Goal: Task Accomplishment & Management: Complete application form

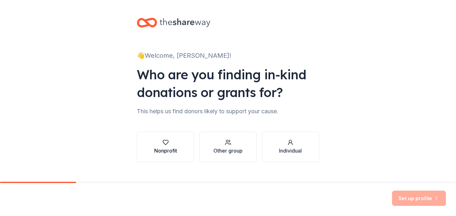
click at [166, 145] on icon "button" at bounding box center [166, 142] width 6 height 6
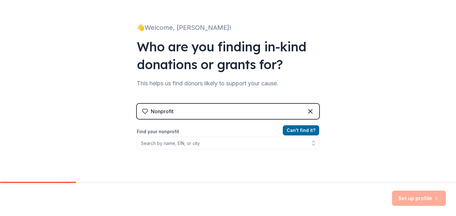
scroll to position [33, 0]
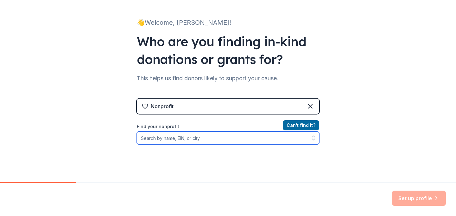
click at [225, 138] on input "Find your nonprofit" at bounding box center [228, 138] width 183 height 13
type input "[US_EMPLOYER_IDENTIFICATION_NUMBER]"
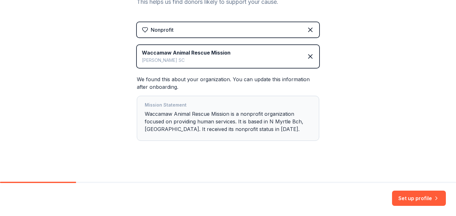
scroll to position [112, 0]
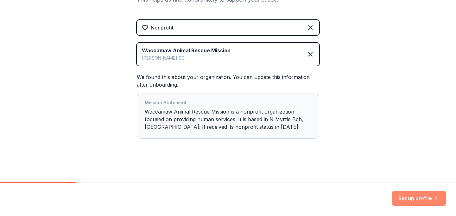
click at [416, 197] on button "Set up profile" at bounding box center [419, 198] width 54 height 15
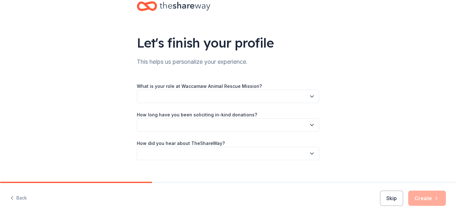
scroll to position [25, 0]
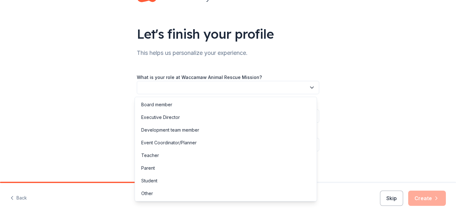
click at [278, 92] on button "button" at bounding box center [228, 87] width 183 height 13
click at [265, 105] on div "Board member" at bounding box center [225, 104] width 179 height 13
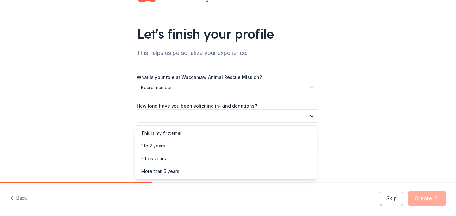
click at [257, 120] on button "button" at bounding box center [228, 115] width 183 height 13
click at [254, 134] on div "This is my first time!" at bounding box center [225, 133] width 179 height 13
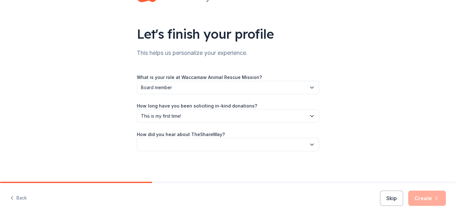
click at [250, 146] on button "button" at bounding box center [228, 144] width 183 height 13
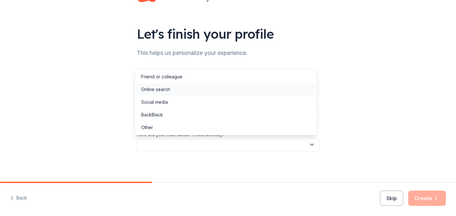
click at [254, 87] on div "Online search" at bounding box center [225, 89] width 179 height 13
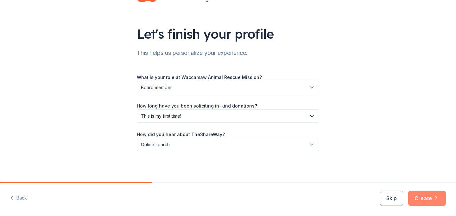
click at [426, 200] on button "Create" at bounding box center [428, 198] width 38 height 15
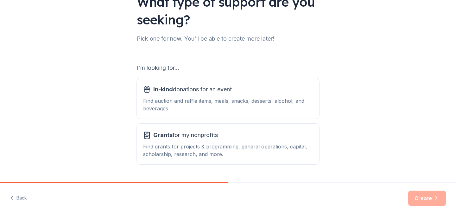
scroll to position [61, 0]
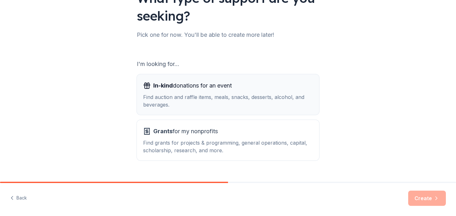
click at [250, 101] on div "Find auction and raffle items, meals, snacks, desserts, alcohol, and beverages." at bounding box center [228, 100] width 170 height 15
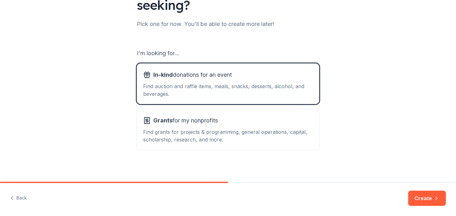
scroll to position [74, 0]
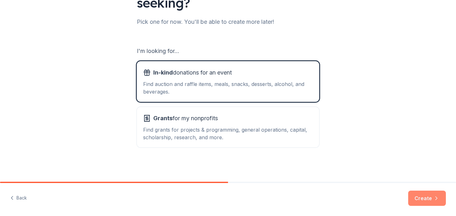
click at [416, 198] on button "Create" at bounding box center [428, 198] width 38 height 15
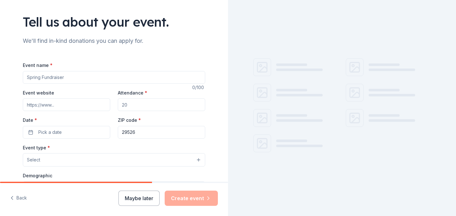
scroll to position [39, 0]
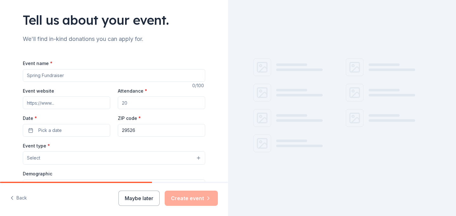
click at [145, 83] on div "Event name * 0 /100 Event website Attendance * Date * Pick a date ZIP code * 29…" at bounding box center [114, 205] width 183 height 293
click at [144, 77] on input "Event name *" at bounding box center [114, 75] width 183 height 13
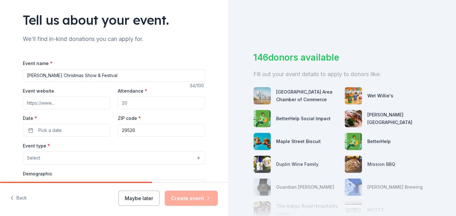
type input "[PERSON_NAME] Christmas Show & Festival"
click at [82, 106] on input "Event website" at bounding box center [66, 102] width 87 height 13
type input "www.warmfarms.org"
click at [86, 104] on input "[DOMAIN_NAME]" at bounding box center [66, 102] width 87 height 13
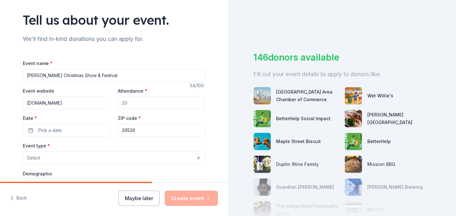
click at [86, 104] on input "[DOMAIN_NAME]" at bounding box center [66, 102] width 87 height 13
click at [61, 105] on input "Event website" at bounding box center [66, 102] width 87 height 13
paste input "https://www.dickenschristmasshow.com/"
type input "https://www.dickenschristmasshow.com/"
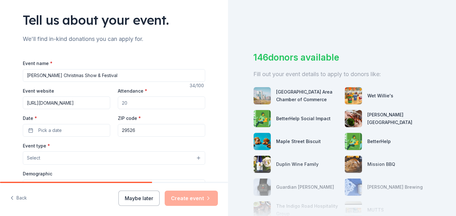
scroll to position [0, 0]
click at [132, 103] on input "Attendance *" at bounding box center [161, 102] width 87 height 13
type input "15000"
click at [75, 129] on button "Pick a date" at bounding box center [66, 130] width 87 height 13
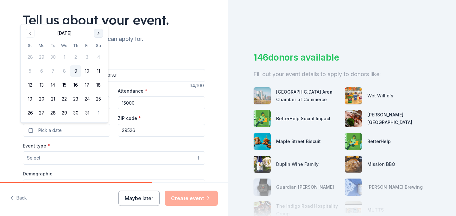
click at [98, 33] on button "Go to next month" at bounding box center [98, 33] width 9 height 9
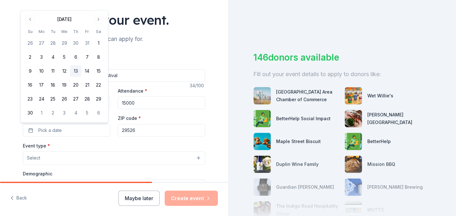
click at [76, 71] on button "13" at bounding box center [75, 70] width 11 height 11
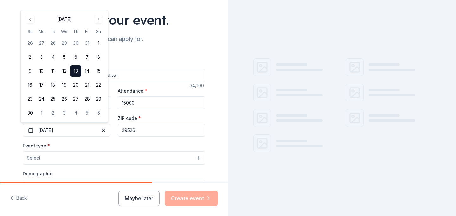
click at [135, 132] on input "29526" at bounding box center [161, 130] width 87 height 13
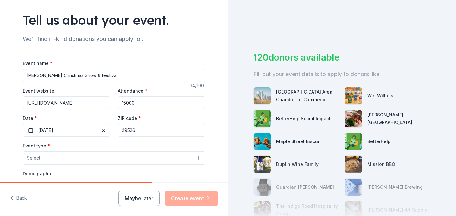
click at [142, 132] on input "29526" at bounding box center [161, 130] width 87 height 13
type input "29577"
click at [108, 154] on button "Select" at bounding box center [114, 157] width 183 height 13
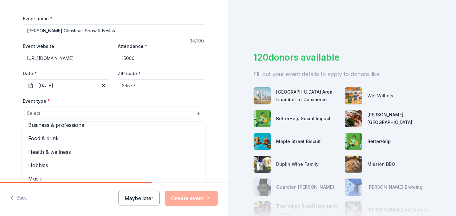
scroll to position [21, 0]
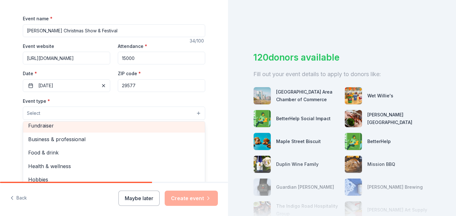
click at [126, 127] on span "Fundraiser" at bounding box center [114, 125] width 172 height 8
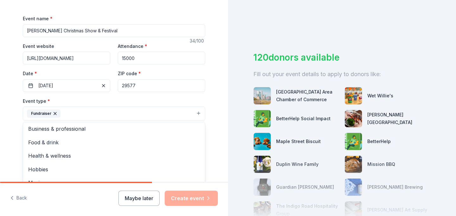
scroll to position [3, 0]
click at [215, 124] on div "Tell us about your event. We'll find in-kind donations you can apply for. Event…" at bounding box center [114, 127] width 228 height 423
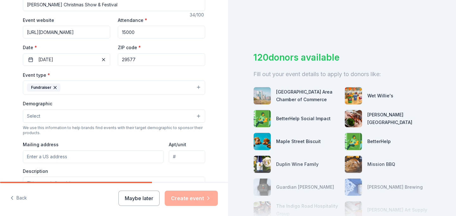
scroll to position [115, 0]
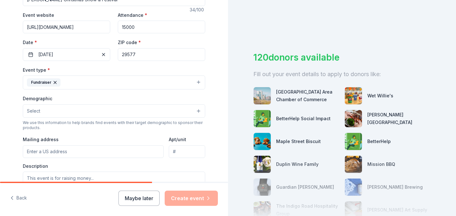
click at [142, 114] on button "Select" at bounding box center [114, 110] width 183 height 13
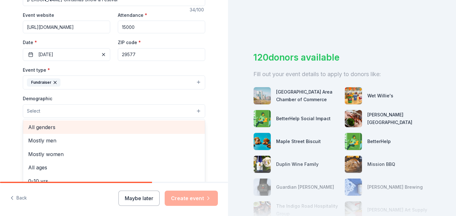
click at [133, 129] on span "All genders" at bounding box center [114, 127] width 172 height 8
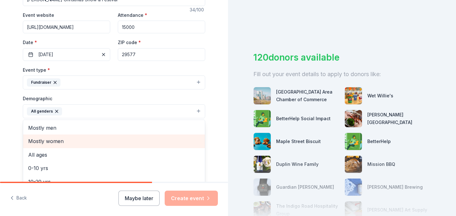
click at [144, 138] on span "Mostly women" at bounding box center [114, 141] width 172 height 8
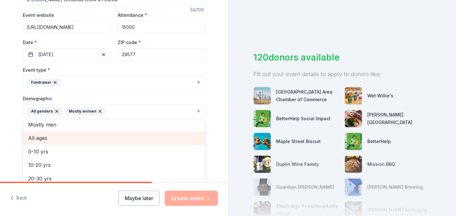
scroll to position [3, 0]
click at [142, 142] on span "All ages" at bounding box center [114, 137] width 172 height 8
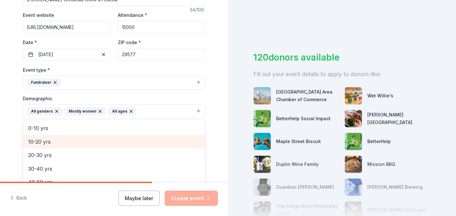
scroll to position [14, 0]
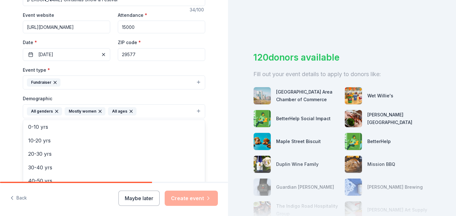
click at [210, 111] on div "Tell us about your event. We'll find in-kind donations you can apply for. Event…" at bounding box center [114, 96] width 203 height 423
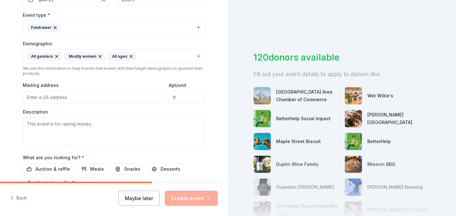
scroll to position [184, 0]
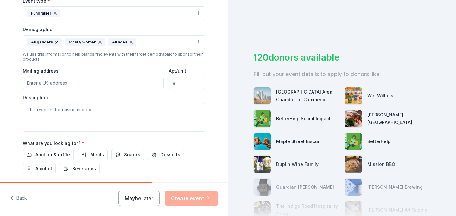
click at [124, 84] on input "Mailing address" at bounding box center [93, 83] width 141 height 13
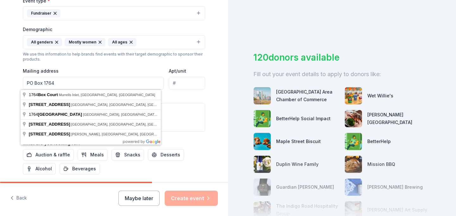
click at [81, 87] on input "PO Box 1764" at bounding box center [93, 83] width 141 height 13
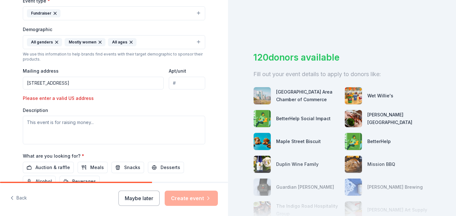
click at [107, 86] on input "PO Box 1764 Conway, SC 29528" at bounding box center [93, 83] width 141 height 13
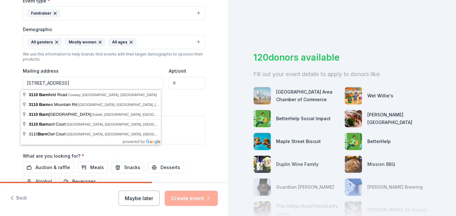
type input "3110 Barnfield Road, Conway, SC, 29526"
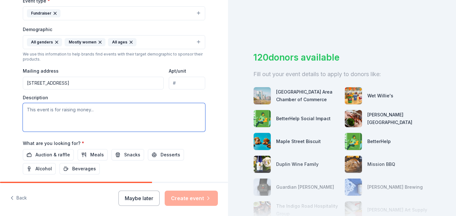
click at [96, 111] on textarea at bounding box center [114, 117] width 183 height 29
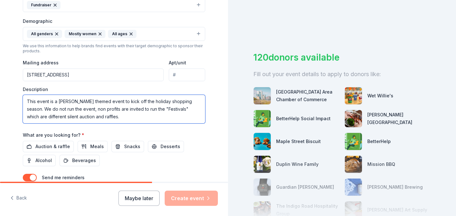
scroll to position [203, 0]
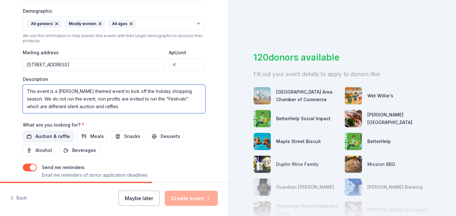
type textarea "This event is a [PERSON_NAME] themed event to kick off the holiday shopping sea…"
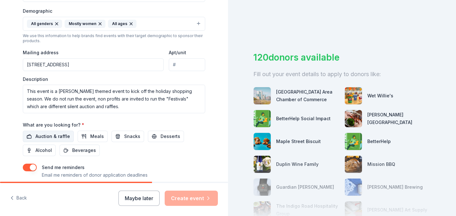
click at [67, 136] on button "Auction & raffle" at bounding box center [48, 136] width 51 height 11
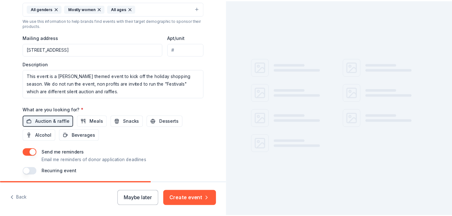
scroll to position [242, 0]
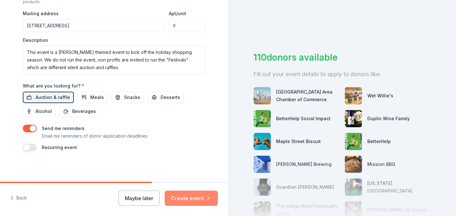
click at [194, 199] on button "Create event" at bounding box center [191, 198] width 53 height 15
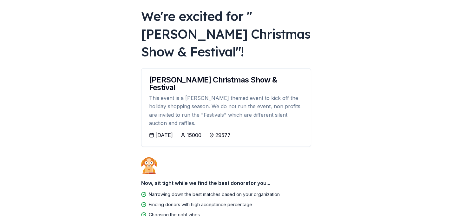
scroll to position [35, 0]
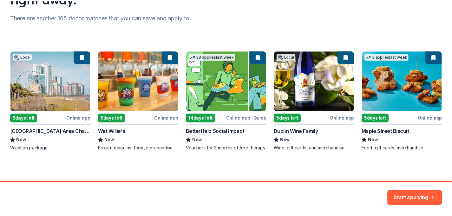
scroll to position [84, 0]
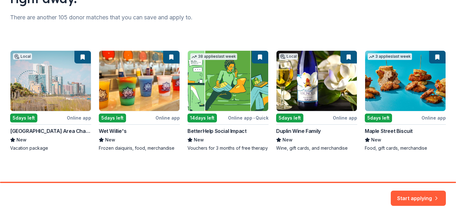
click at [137, 86] on div "Local 5 days left Online app Myrtle Beach Area Chamber of Commerce New Vacation…" at bounding box center [228, 100] width 436 height 101
click at [159, 83] on div "Local 5 days left Online app Myrtle Beach Area Chamber of Commerce New Vacation…" at bounding box center [228, 100] width 436 height 101
click at [166, 113] on div "Local 5 days left Online app Myrtle Beach Area Chamber of Commerce New Vacation…" at bounding box center [228, 100] width 436 height 101
click at [410, 199] on button "Start applying" at bounding box center [418, 196] width 55 height 15
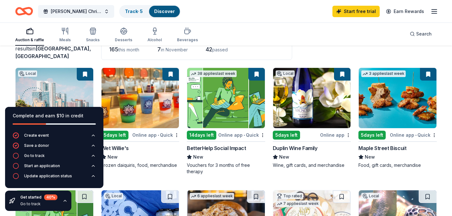
scroll to position [49, 0]
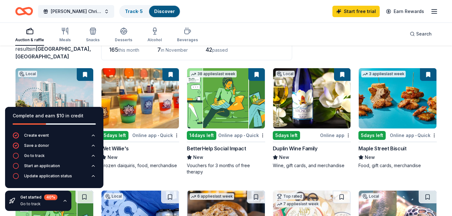
click at [159, 137] on span "•" at bounding box center [158, 135] width 1 height 5
click at [328, 138] on div "Online app" at bounding box center [335, 135] width 31 height 8
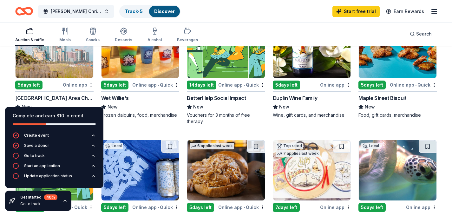
scroll to position [58, 0]
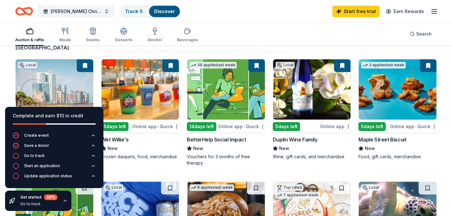
click at [395, 101] on img at bounding box center [397, 89] width 78 height 60
click at [65, 201] on icon "button" at bounding box center [65, 200] width 3 height 1
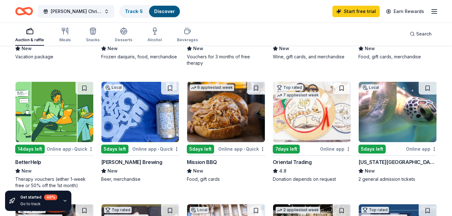
scroll to position [155, 0]
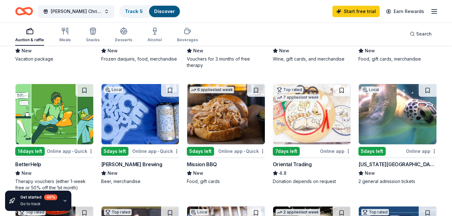
click at [401, 136] on img at bounding box center [397, 114] width 78 height 60
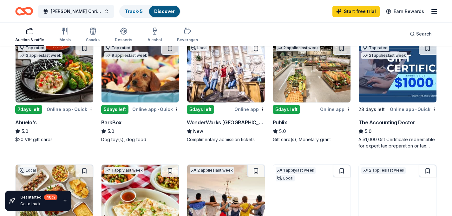
scroll to position [329, 0]
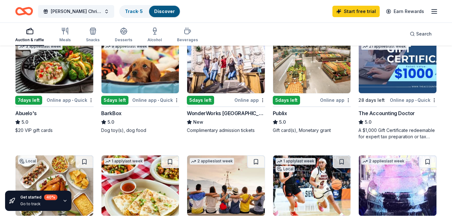
click at [299, 71] on img at bounding box center [312, 63] width 78 height 60
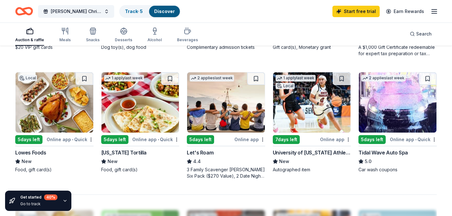
scroll to position [416, 0]
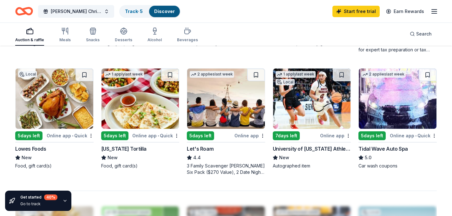
click at [51, 100] on img at bounding box center [55, 98] width 78 height 60
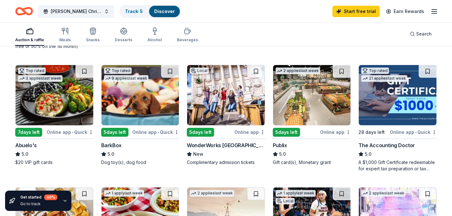
scroll to position [291, 0]
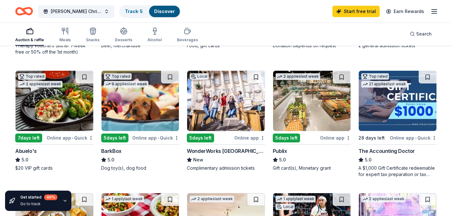
click at [55, 112] on img at bounding box center [55, 101] width 78 height 60
click at [218, 107] on img at bounding box center [226, 101] width 78 height 60
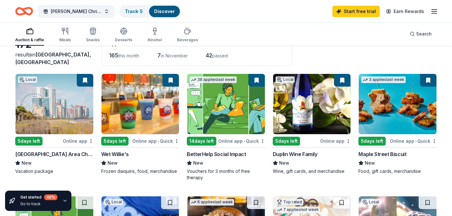
scroll to position [44, 0]
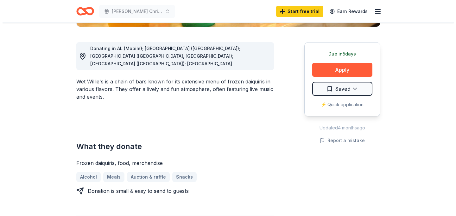
scroll to position [166, 0]
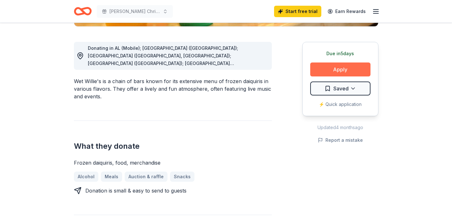
click at [324, 73] on button "Apply" at bounding box center [340, 69] width 60 height 14
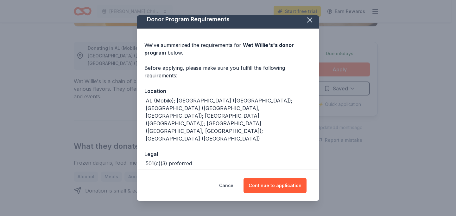
scroll to position [5, 0]
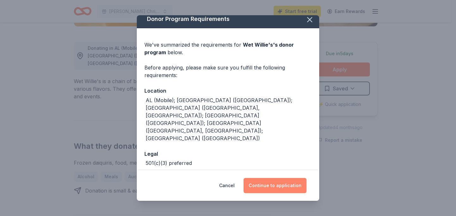
click at [272, 188] on button "Continue to application" at bounding box center [275, 185] width 63 height 15
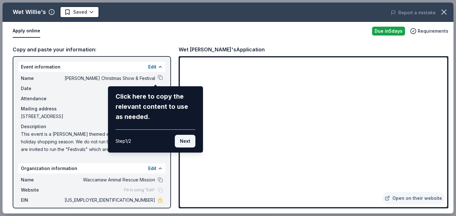
click at [183, 143] on button "Next" at bounding box center [185, 141] width 21 height 13
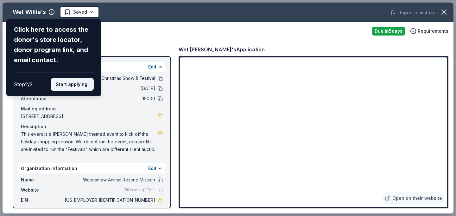
click at [81, 87] on button "Start applying!" at bounding box center [72, 84] width 43 height 13
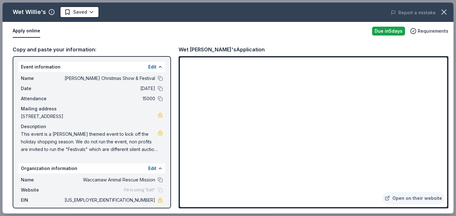
click at [153, 66] on div "Wet Willie's Saved Report a mistake Apply online Due in 5 days Requirements Cop…" at bounding box center [228, 108] width 451 height 211
click at [151, 67] on button "Edit" at bounding box center [152, 67] width 8 height 8
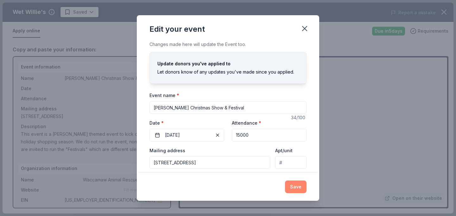
click at [292, 188] on button "Save" at bounding box center [296, 186] width 22 height 13
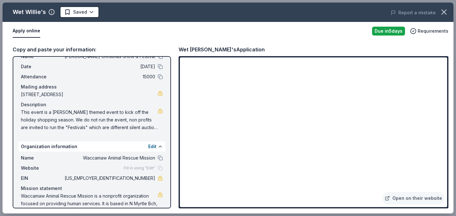
scroll to position [37, 0]
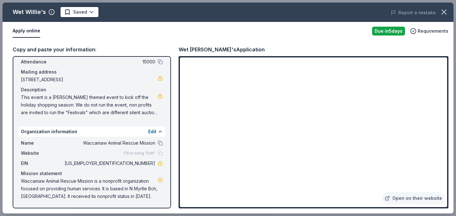
click at [142, 153] on span "Fill in using "Edit"" at bounding box center [139, 153] width 31 height 5
click at [153, 153] on div "Fill in using "Edit"" at bounding box center [143, 153] width 39 height 5
click at [138, 153] on span "Fill in using "Edit"" at bounding box center [139, 153] width 31 height 5
click at [148, 133] on button "Edit" at bounding box center [152, 132] width 8 height 8
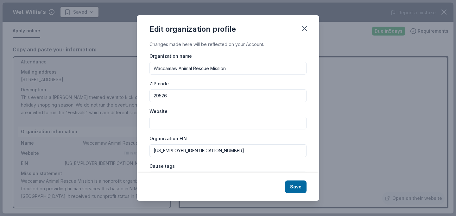
click at [167, 122] on input "Website" at bounding box center [228, 123] width 157 height 13
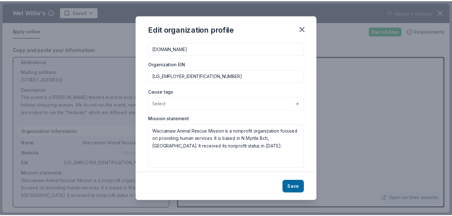
scroll to position [80, 0]
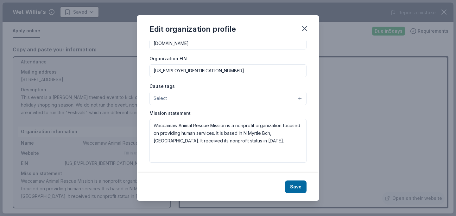
type input "[DOMAIN_NAME]"
drag, startPoint x: 153, startPoint y: 133, endPoint x: 280, endPoint y: 147, distance: 127.6
click at [280, 147] on textarea "Waccamaw Animal Rescue Mission is a nonprofit organization focused on providing…" at bounding box center [228, 141] width 157 height 44
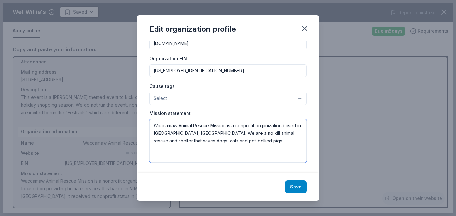
type textarea "Waccamaw Animal Rescue Mission is a nonprofit organization based in [GEOGRAPHIC…"
click at [301, 190] on button "Save" at bounding box center [296, 186] width 22 height 13
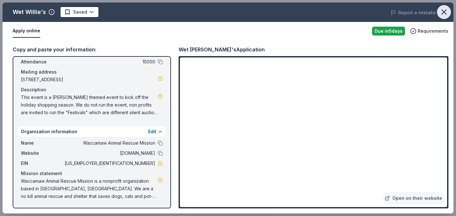
click at [443, 10] on icon "button" at bounding box center [444, 12] width 4 height 4
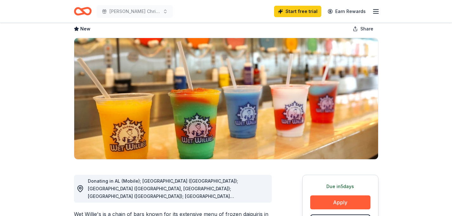
scroll to position [28, 0]
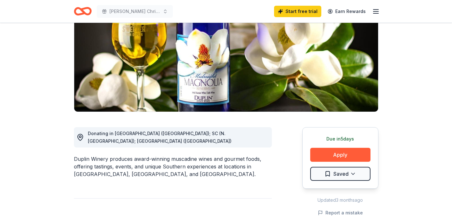
scroll to position [82, 0]
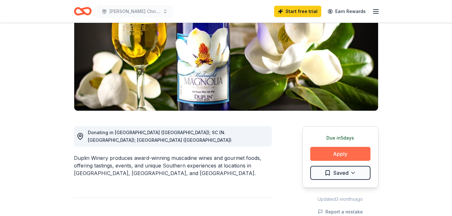
click at [331, 156] on button "Apply" at bounding box center [340, 154] width 60 height 14
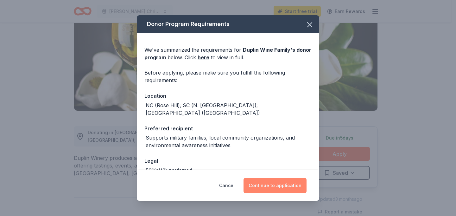
click at [274, 190] on button "Continue to application" at bounding box center [275, 185] width 63 height 15
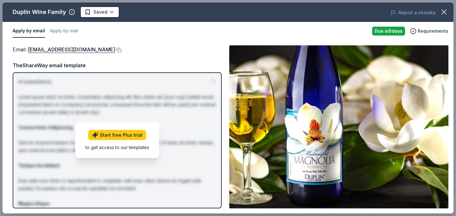
click at [155, 61] on div "Email : donations@duplinwinery.com TheShareWay email template Hi [name/there], …" at bounding box center [117, 126] width 209 height 163
click at [133, 150] on div "to get access to our templates" at bounding box center [118, 147] width 64 height 7
click at [85, 43] on div "Email : donations@duplinwinery.com Email : donations@duplinwinery.com TheShareW…" at bounding box center [228, 126] width 451 height 173
click at [84, 48] on link "donations@duplinwinery.com" at bounding box center [71, 49] width 87 height 8
click at [165, 52] on div "Email : donations@duplinwinery.com" at bounding box center [117, 49] width 209 height 8
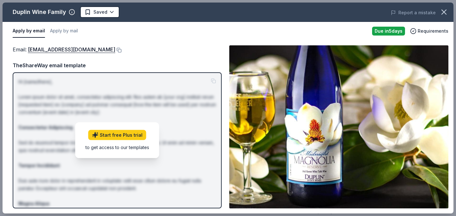
click at [183, 140] on p "Hi [name/there], Lorem ipsum dolor sit amet, consectetur adipiscing elit. Nos a…" at bounding box center [117, 173] width 198 height 190
click at [115, 50] on button at bounding box center [118, 50] width 6 height 5
click at [446, 10] on icon "button" at bounding box center [444, 12] width 4 height 4
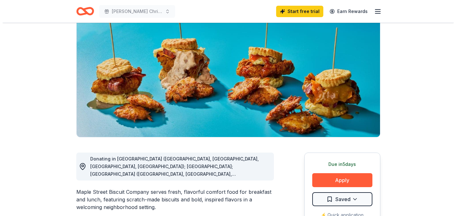
scroll to position [86, 0]
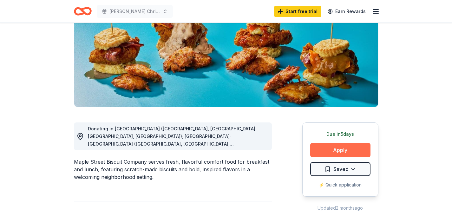
click at [341, 148] on button "Apply" at bounding box center [340, 150] width 60 height 14
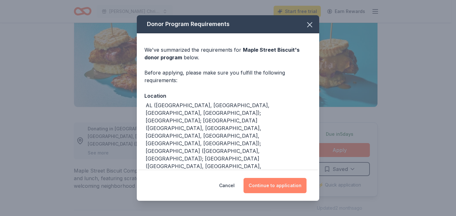
click at [284, 189] on button "Continue to application" at bounding box center [275, 185] width 63 height 15
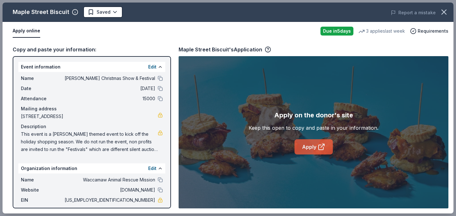
click at [313, 150] on link "Apply" at bounding box center [314, 146] width 38 height 15
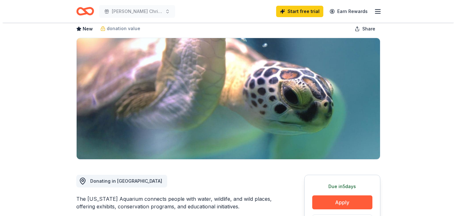
scroll to position [110, 0]
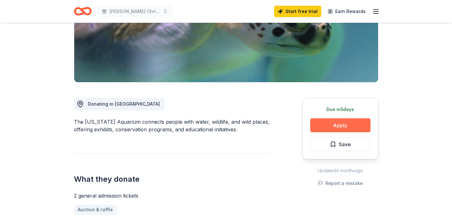
click at [333, 126] on button "Apply" at bounding box center [340, 125] width 60 height 14
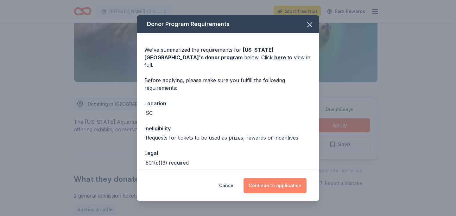
click at [266, 186] on button "Continue to application" at bounding box center [275, 185] width 63 height 15
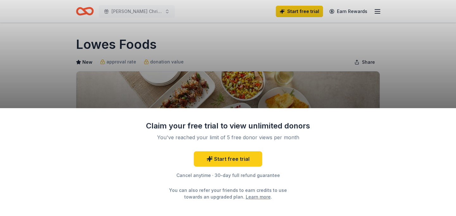
click at [274, 50] on div "Claim your free trial to view unlimited donors You've reached your limit of 5 f…" at bounding box center [228, 108] width 456 height 216
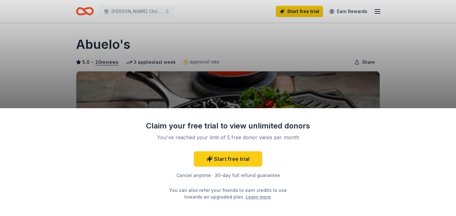
click at [253, 78] on div "Claim your free trial to view unlimited donors You've reached your limit of 5 f…" at bounding box center [228, 108] width 456 height 216
click at [265, 60] on div "Claim your free trial to view unlimited donors You've reached your limit of 5 f…" at bounding box center [228, 108] width 456 height 216
click at [342, 59] on div "Claim your free trial to view unlimited donors You've reached your limit of 5 f…" at bounding box center [228, 108] width 456 height 216
click at [279, 88] on div "Claim your free trial to view unlimited donors You've reached your limit of 5 f…" at bounding box center [228, 108] width 456 height 216
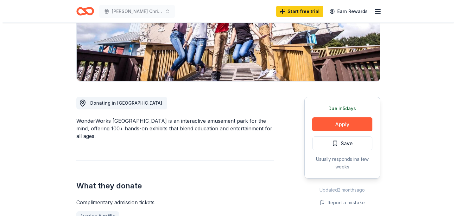
scroll to position [112, 0]
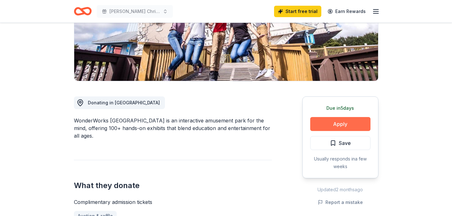
click at [361, 125] on button "Apply" at bounding box center [340, 124] width 60 height 14
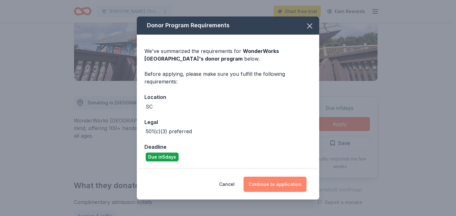
click at [273, 186] on button "Continue to application" at bounding box center [275, 184] width 63 height 15
